Goal: Find specific page/section: Find specific page/section

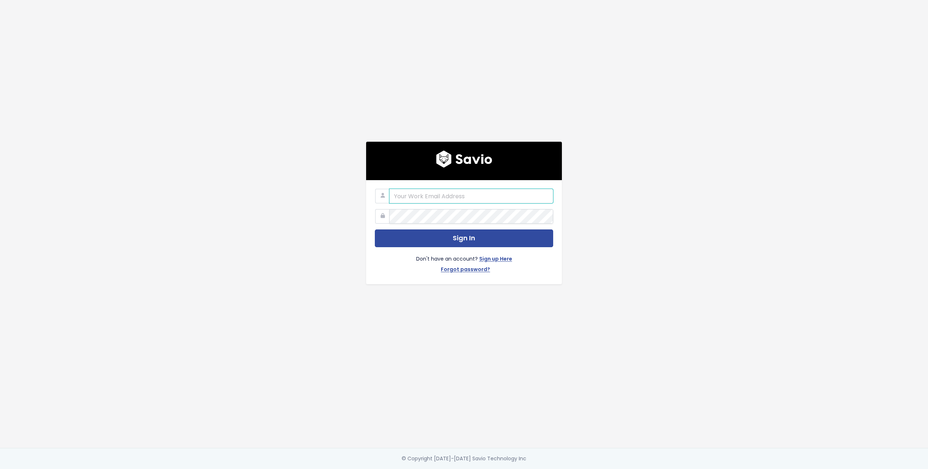
type input "[PERSON_NAME][EMAIL_ADDRESS][DOMAIN_NAME]"
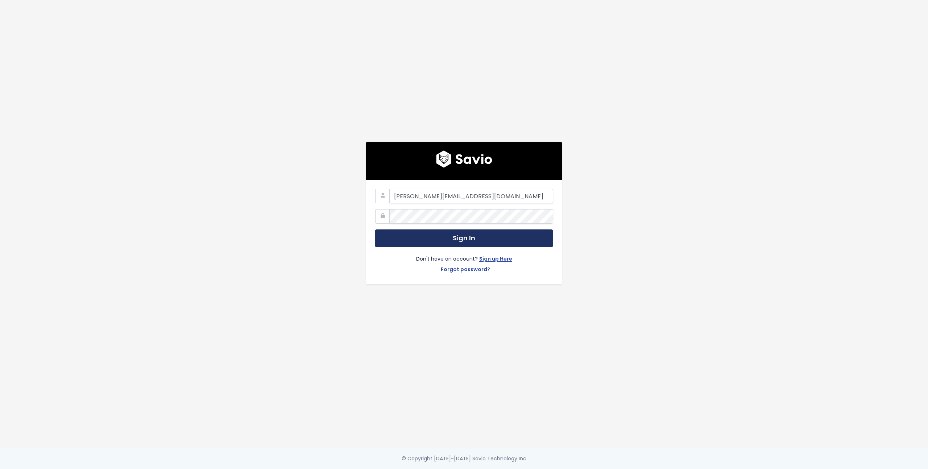
click at [432, 236] on button "Sign In" at bounding box center [464, 239] width 178 height 18
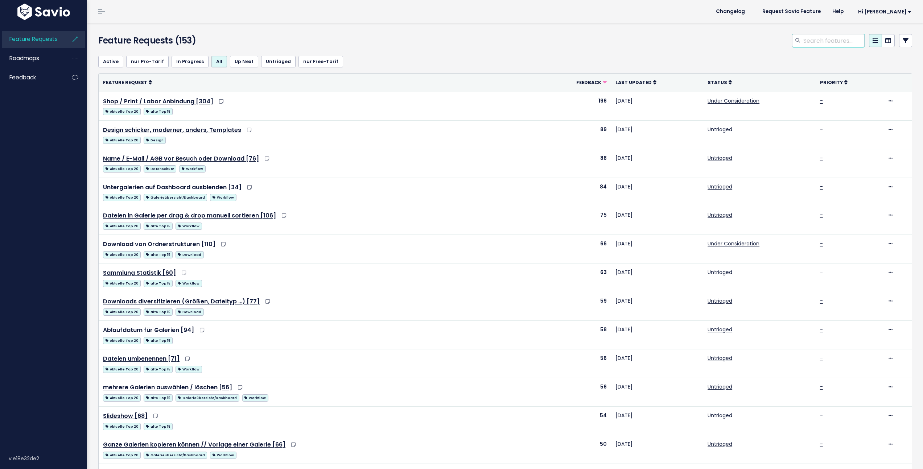
click at [830, 36] on input "search" at bounding box center [833, 40] width 62 height 13
type input "rechnung"
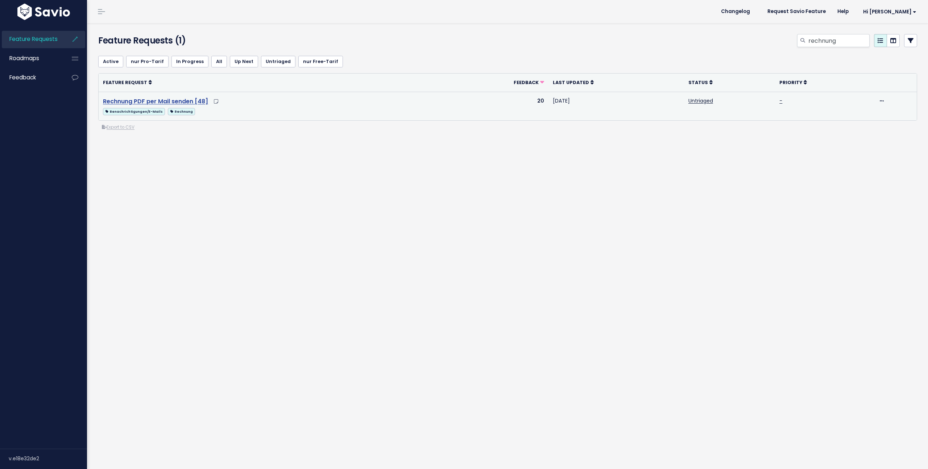
click at [192, 100] on link "Rechnung PDF per Mail senden [48]" at bounding box center [155, 101] width 105 height 8
